Goal: Find contact information: Find contact information

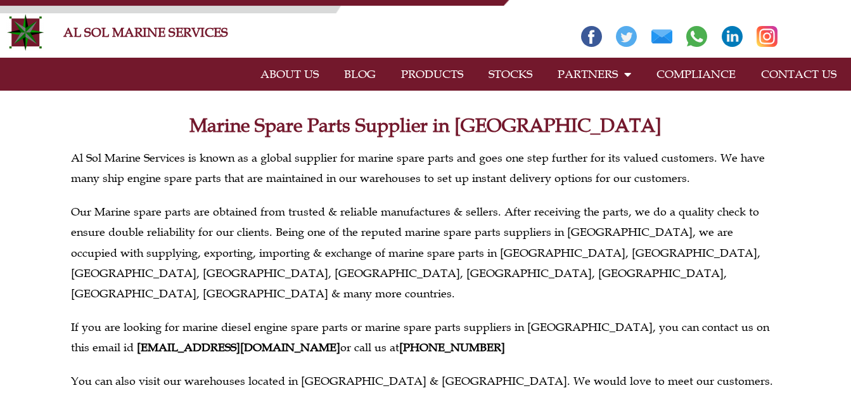
click at [815, 70] on link "CONTACT US" at bounding box center [798, 74] width 101 height 29
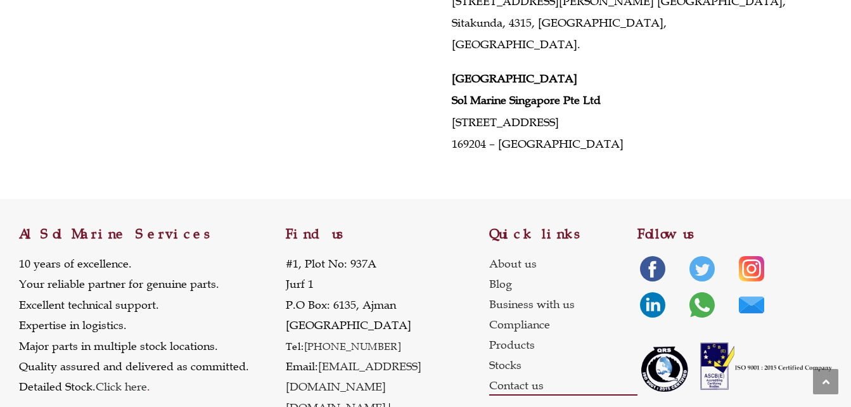
scroll to position [681, 0]
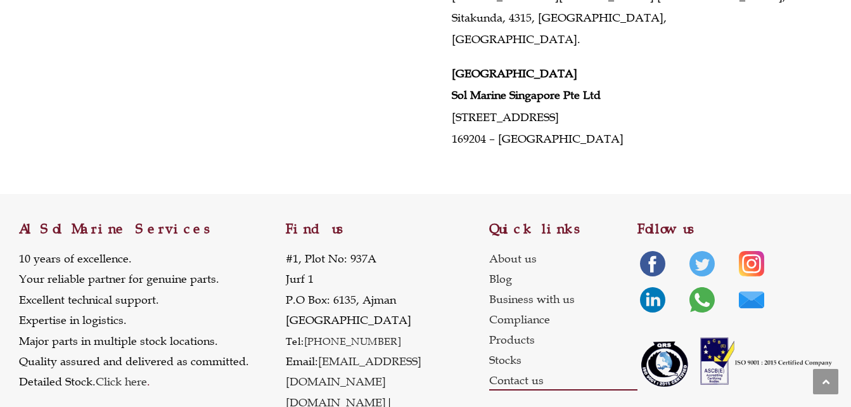
drag, startPoint x: 367, startPoint y: 336, endPoint x: 431, endPoint y: 368, distance: 71.7
click at [431, 368] on p "#1, Plot No: 937A Jurf 1 P.O Box: 6135, Ajman United Arab Emirates Tel: +971 6 …" at bounding box center [387, 340] width 203 height 185
